Goal: Task Accomplishment & Management: Manage account settings

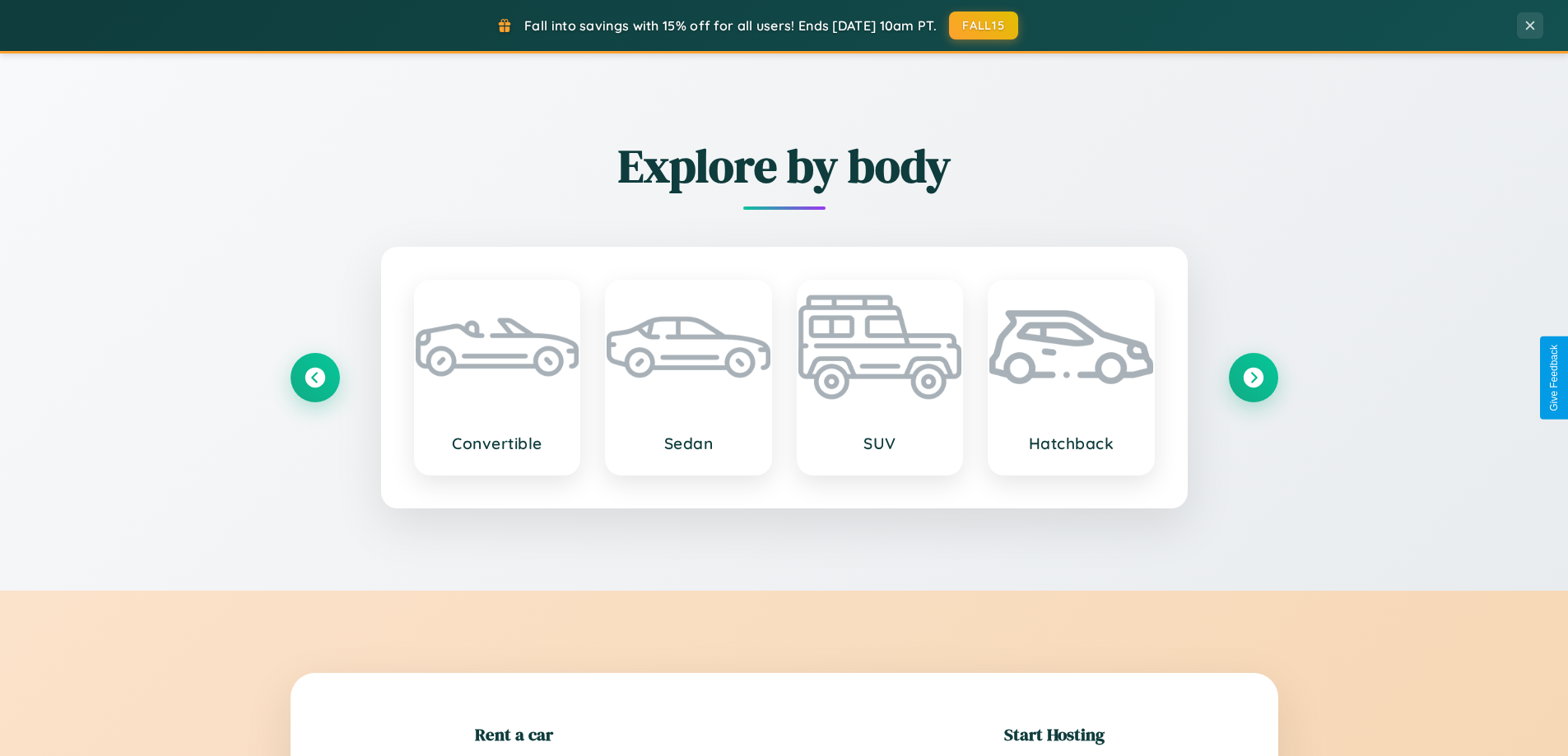
scroll to position [355, 0]
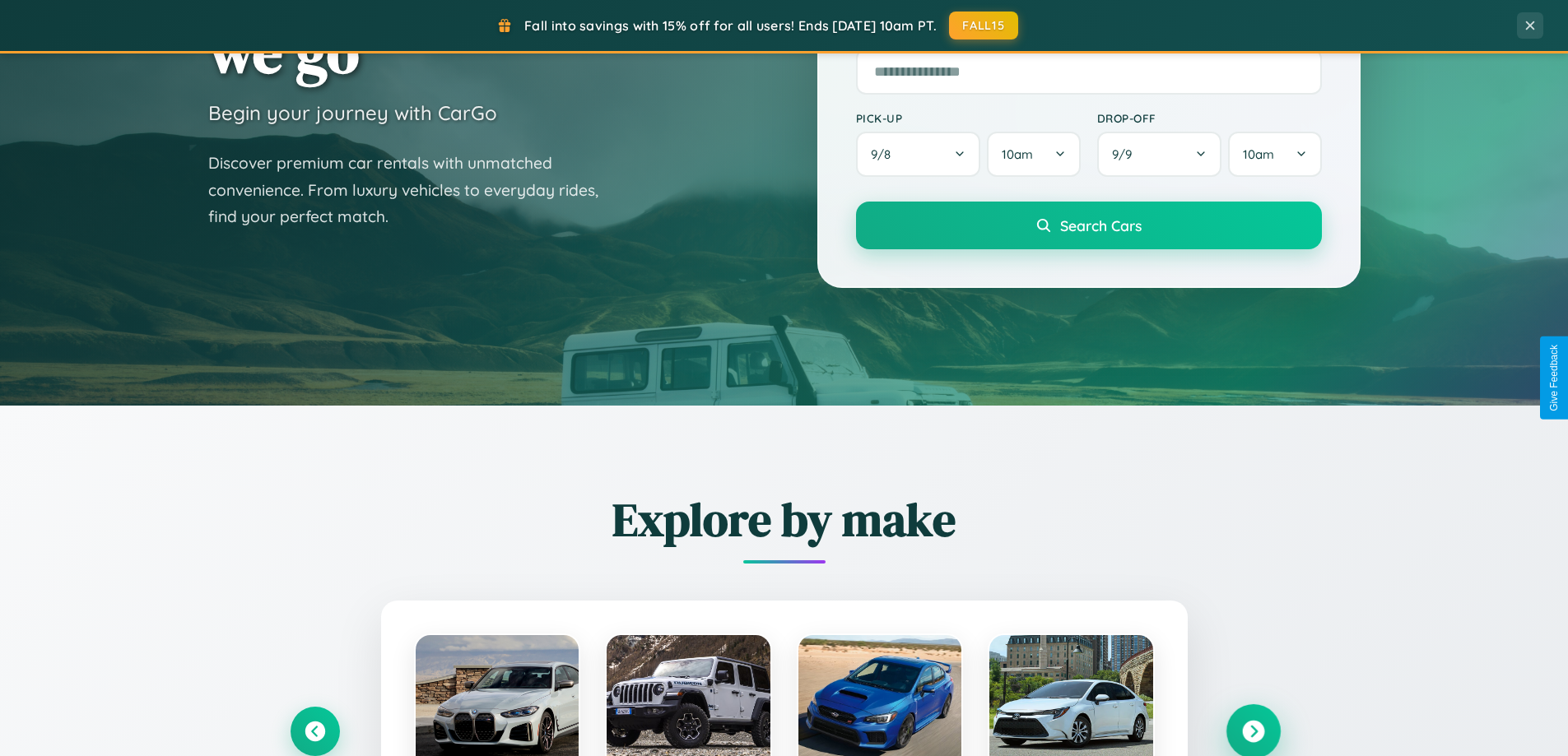
click at [1253, 732] on icon at bounding box center [1253, 732] width 22 height 22
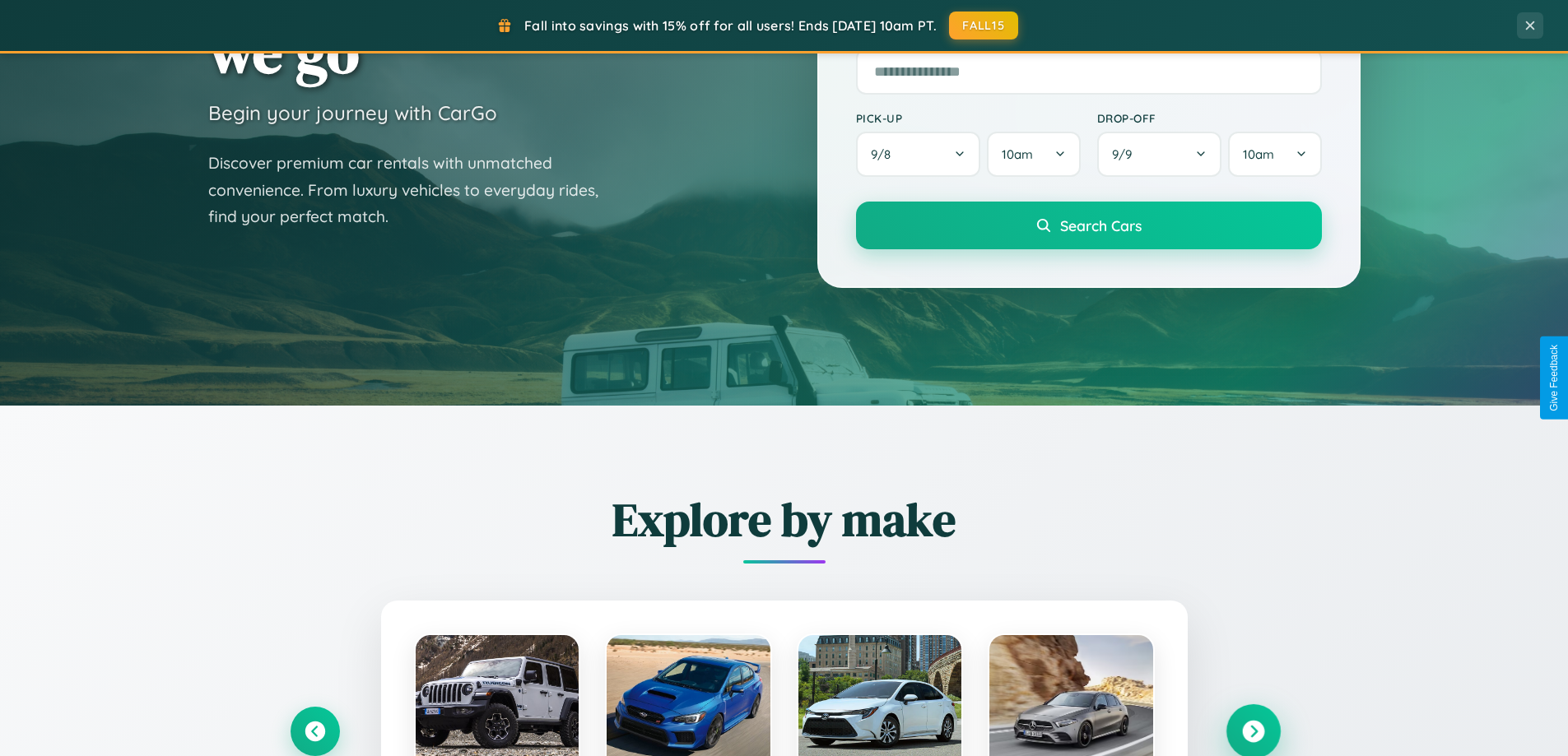
click at [1253, 730] on icon at bounding box center [1253, 732] width 22 height 22
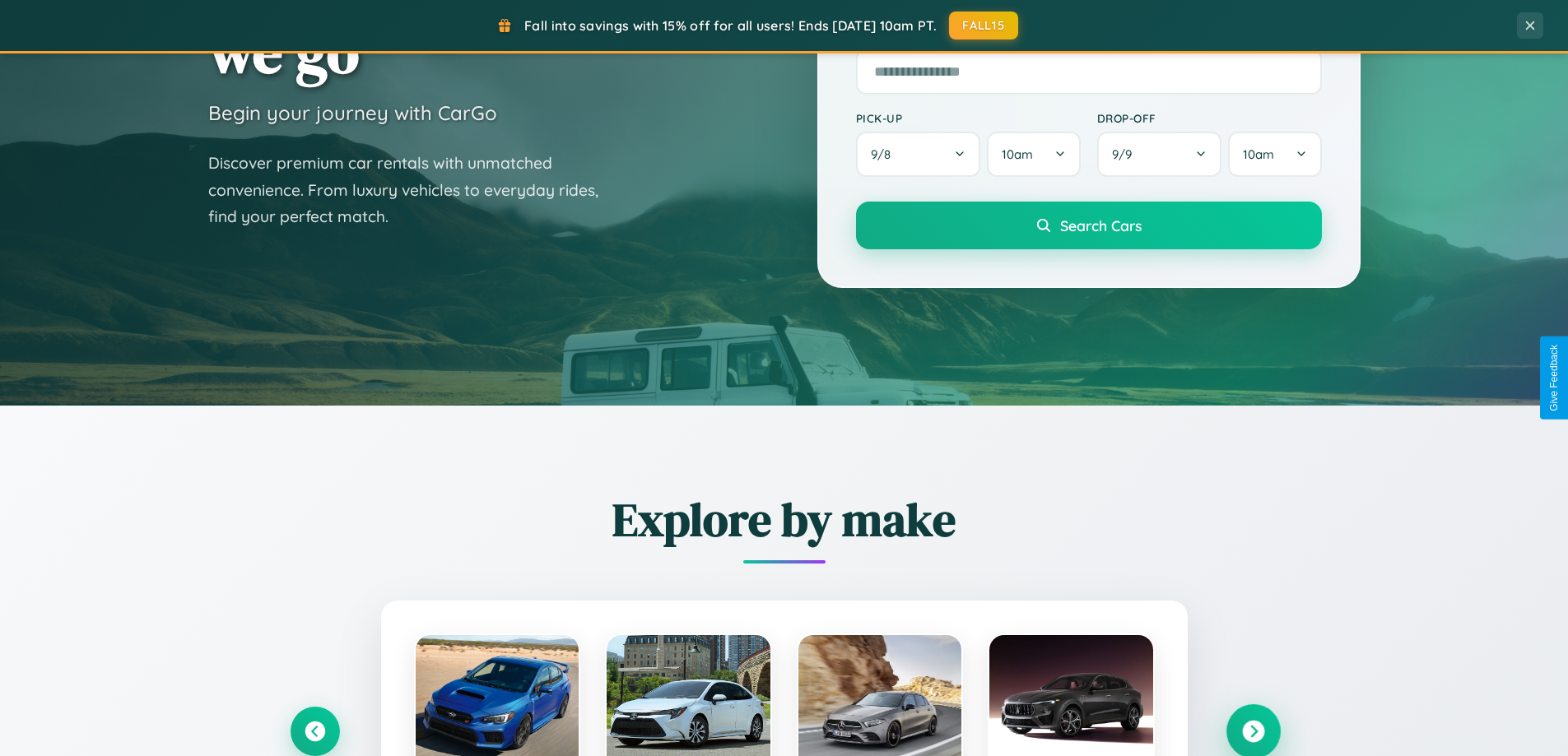
click at [1253, 730] on icon at bounding box center [1253, 732] width 22 height 22
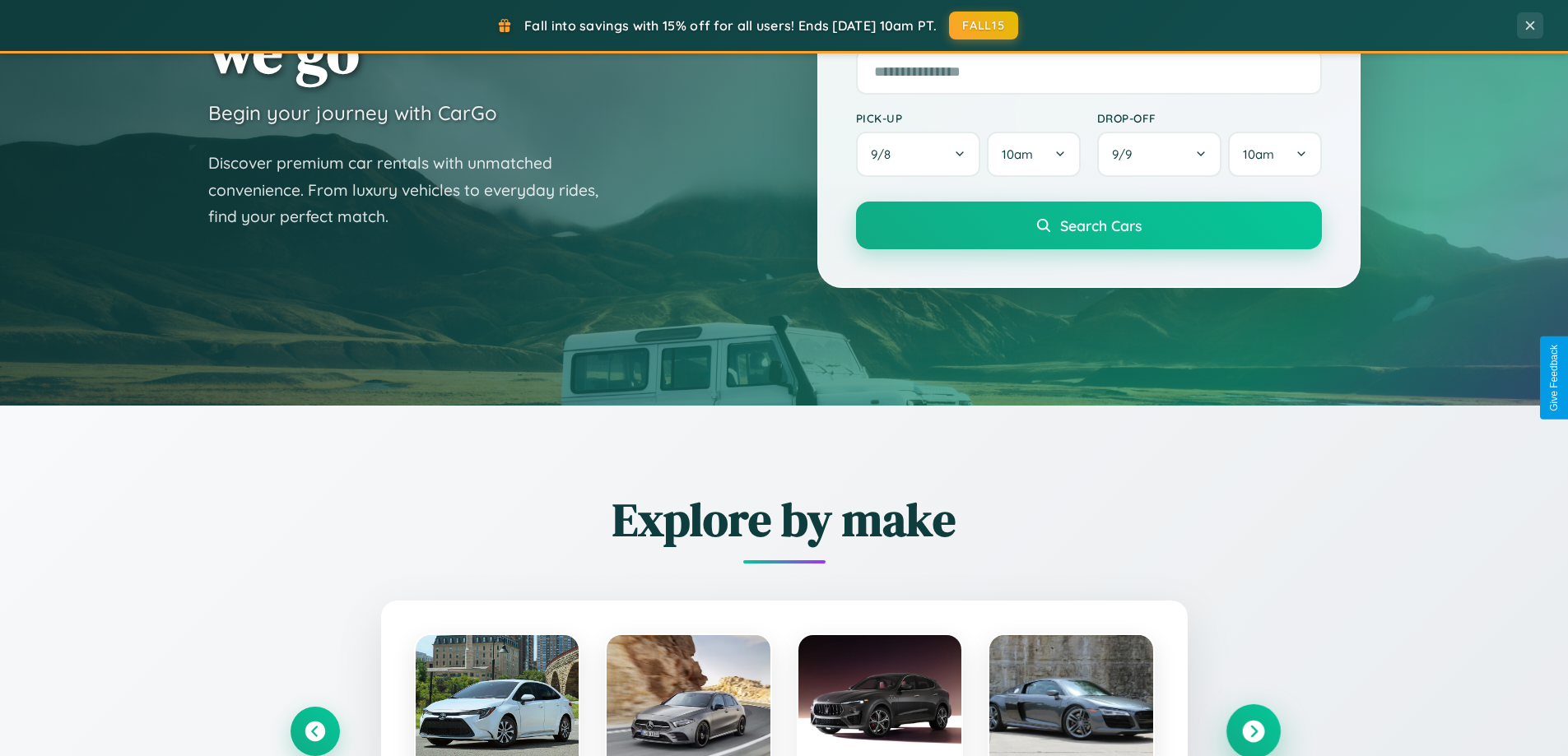
click at [1253, 730] on icon at bounding box center [1253, 732] width 22 height 22
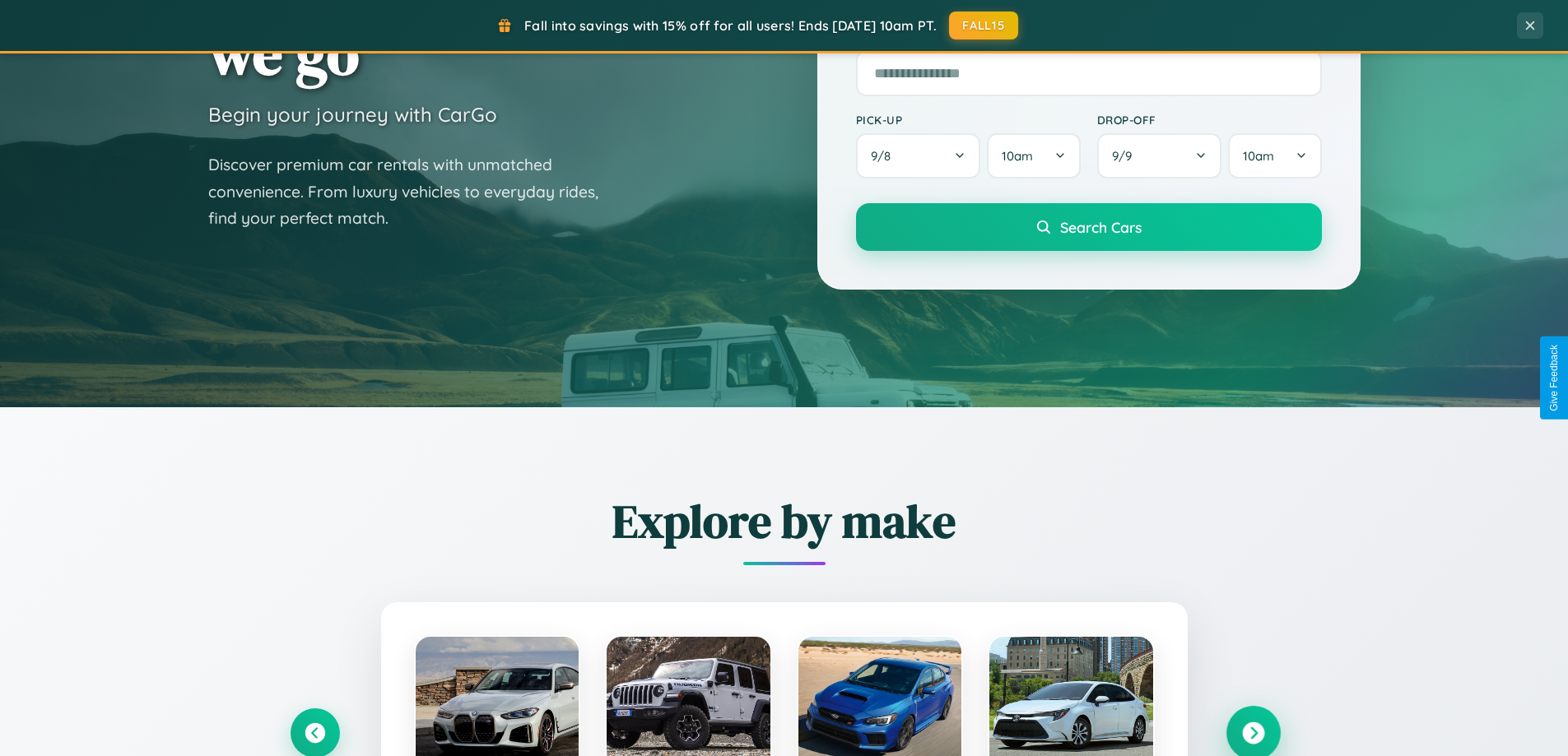
scroll to position [0, 0]
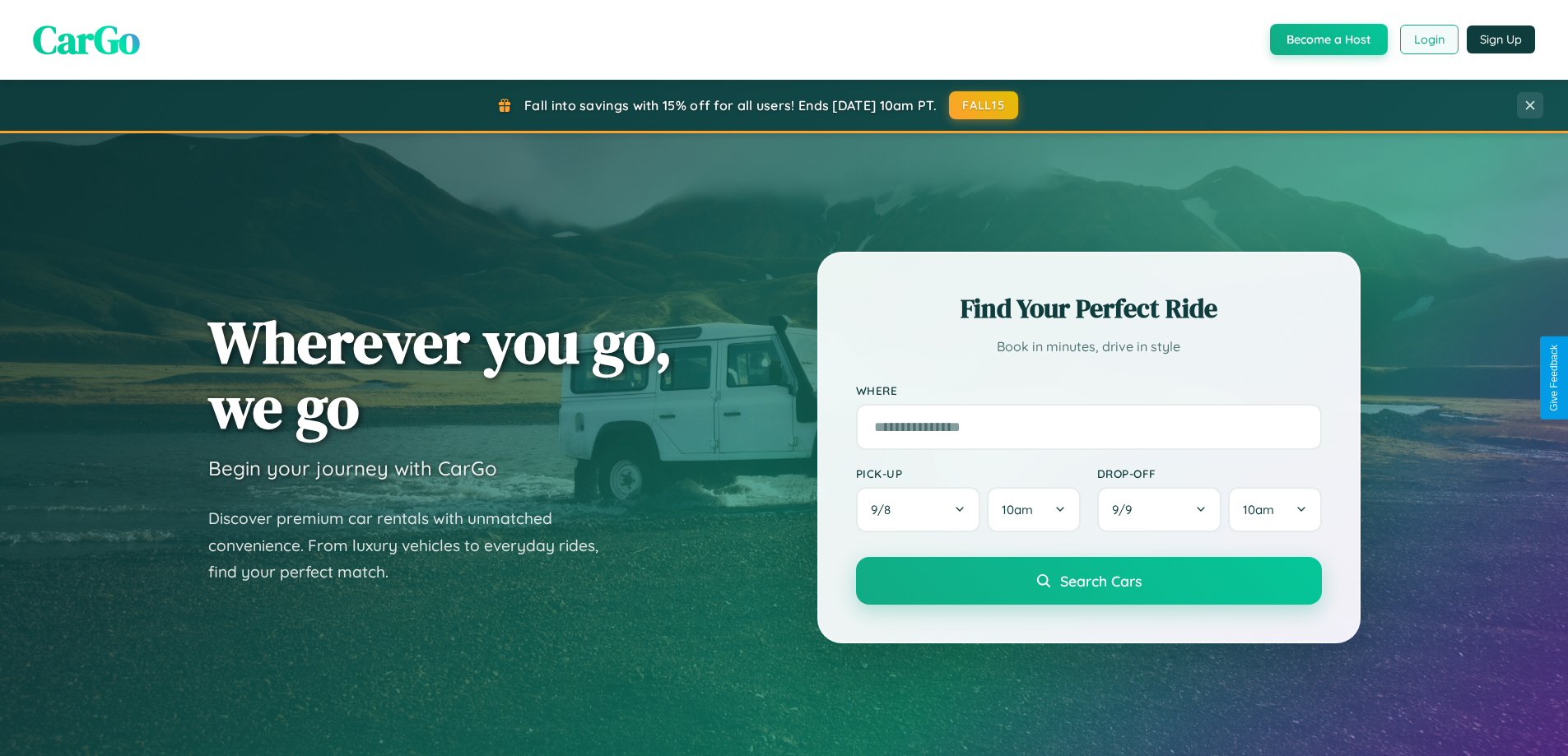
click at [1429, 40] on button "Login" at bounding box center [1429, 40] width 58 height 30
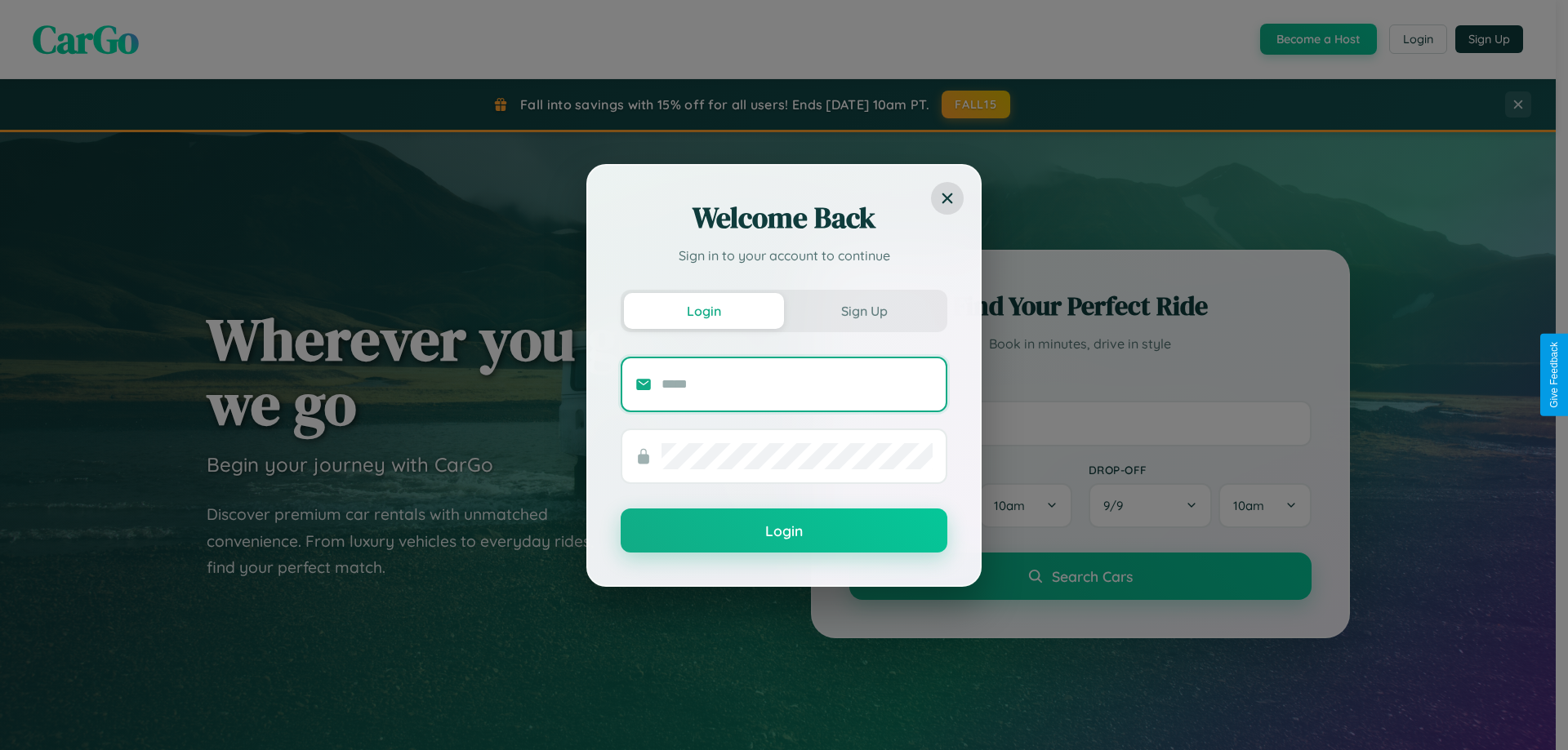
click at [797, 384] on input "text" at bounding box center [796, 384] width 271 height 26
type input "**********"
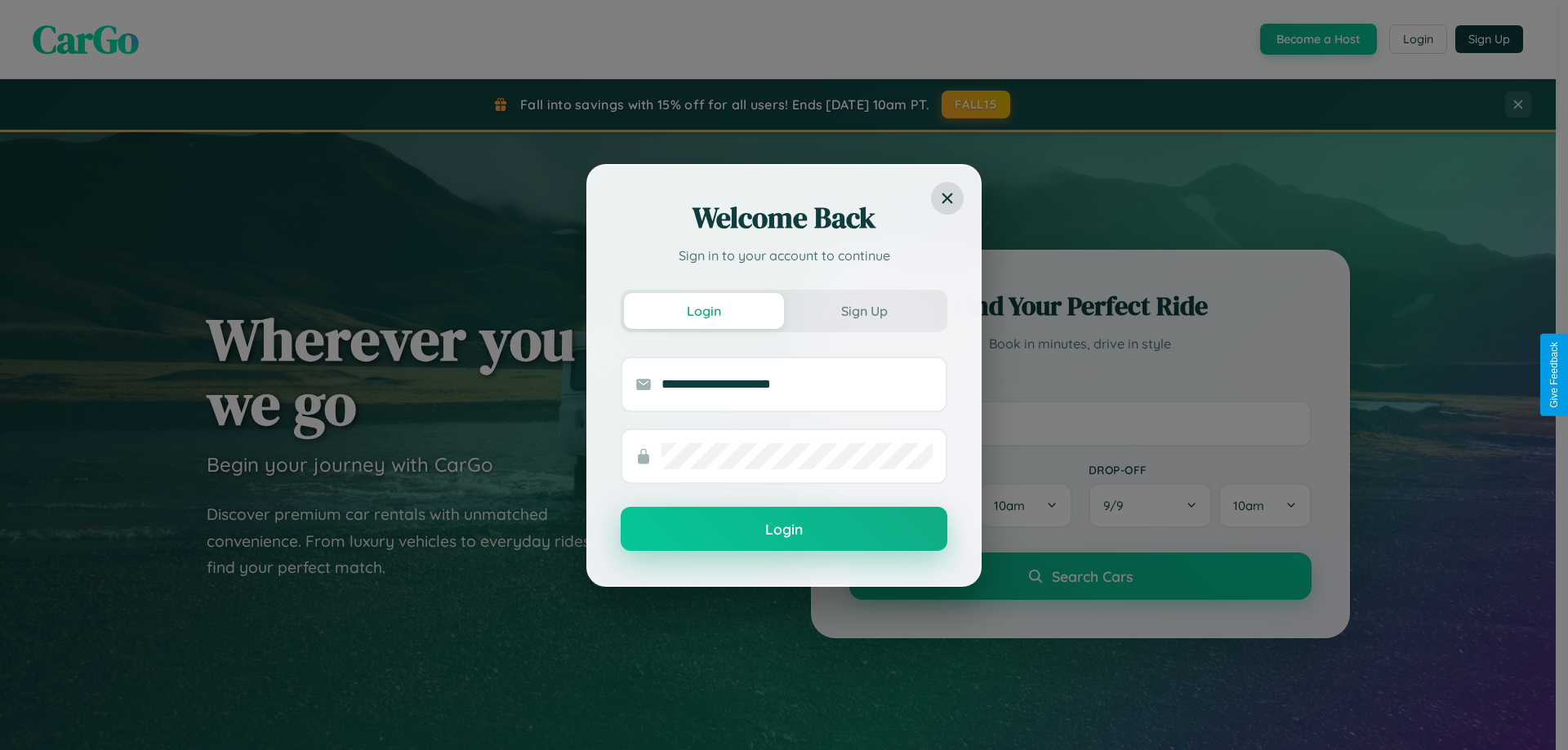
click at [784, 530] on button "Login" at bounding box center [784, 529] width 327 height 44
